Goal: Task Accomplishment & Management: Manage account settings

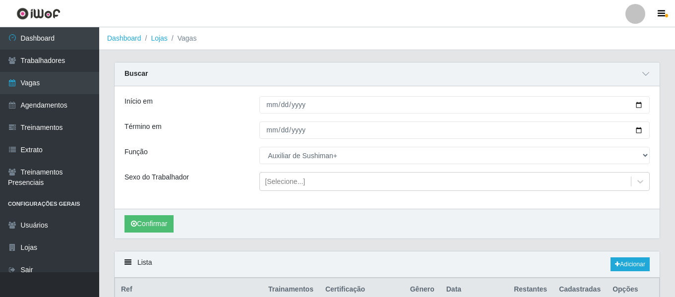
select select "127"
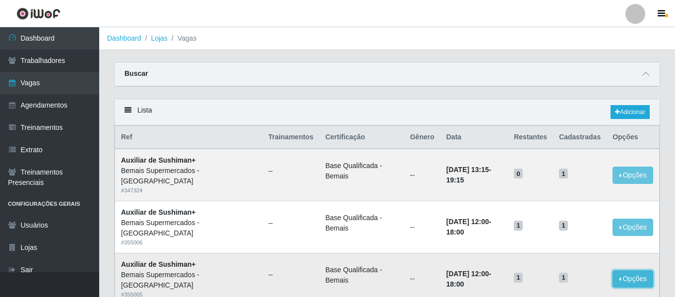
click at [641, 270] on button "Opções" at bounding box center [633, 278] width 41 height 17
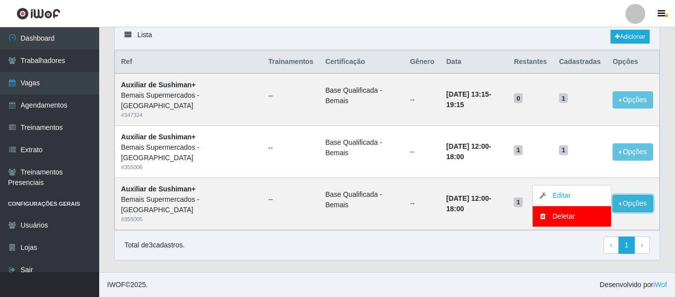
scroll to position [76, 0]
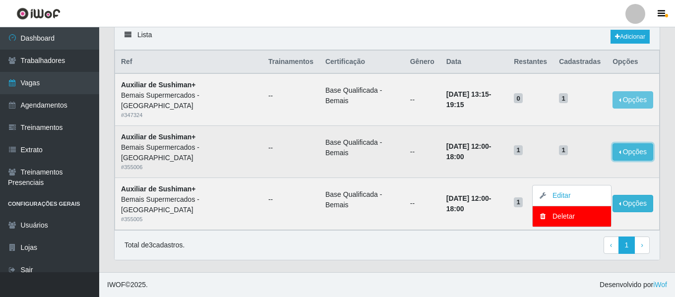
click at [626, 151] on button "Opções" at bounding box center [633, 151] width 41 height 17
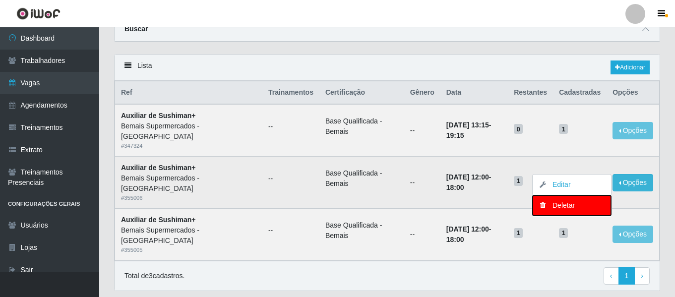
click at [572, 200] on div "Deletar" at bounding box center [572, 205] width 59 height 10
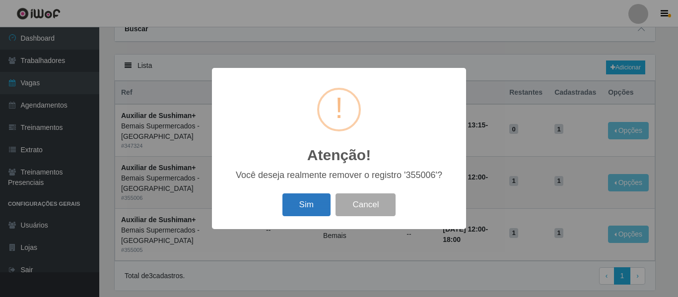
click at [317, 201] on button "Sim" at bounding box center [306, 204] width 48 height 23
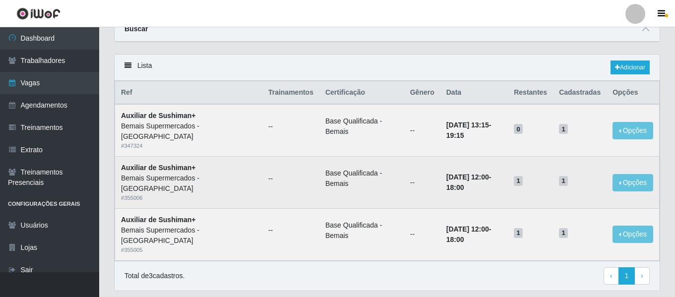
scroll to position [0, 0]
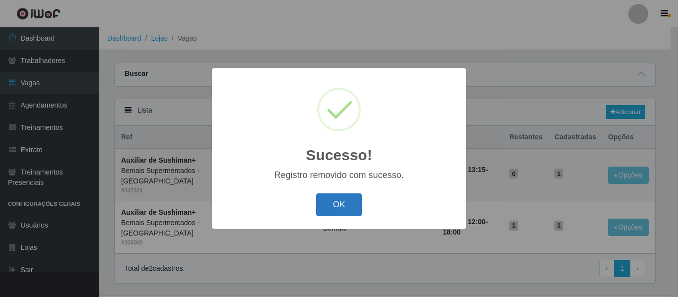
click at [330, 207] on button "OK" at bounding box center [339, 204] width 46 height 23
